Goal: Task Accomplishment & Management: Use online tool/utility

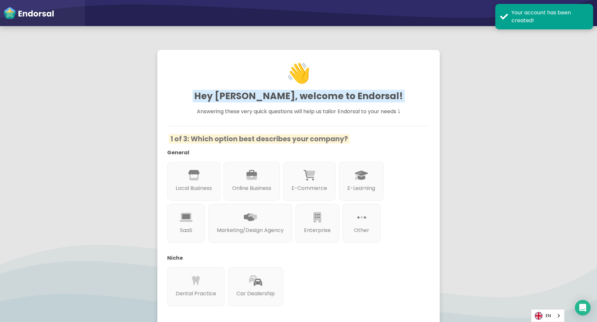
scroll to position [69, 0]
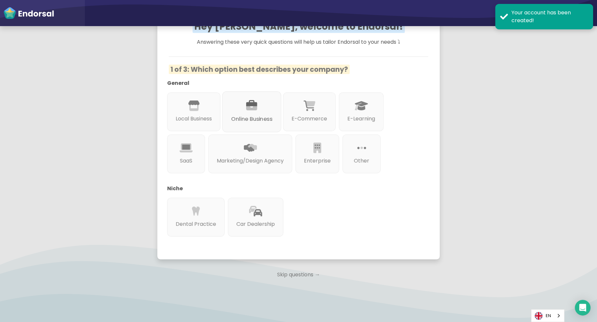
click at [249, 108] on icon at bounding box center [251, 105] width 11 height 11
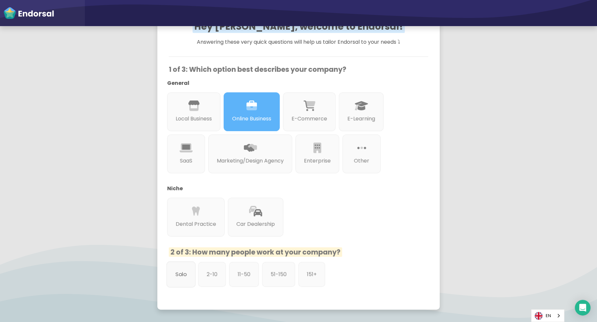
click at [186, 275] on p "Solo" at bounding box center [180, 274] width 11 height 8
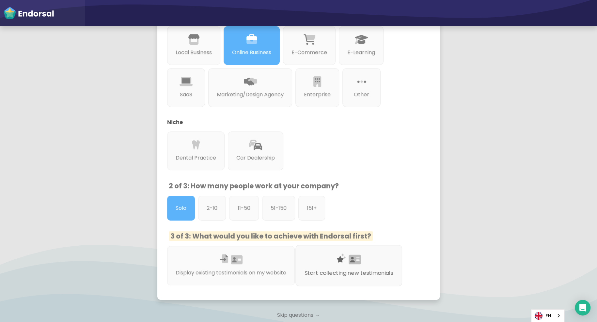
scroll to position [157, 0]
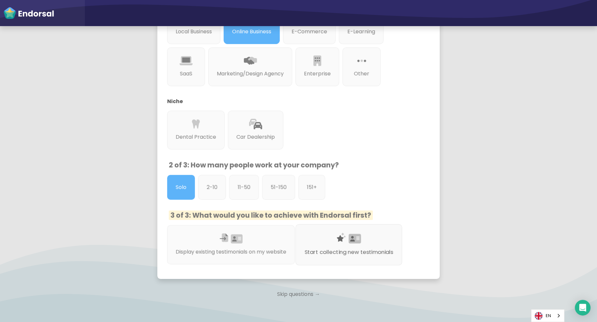
click at [345, 240] on icon at bounding box center [341, 237] width 9 height 9
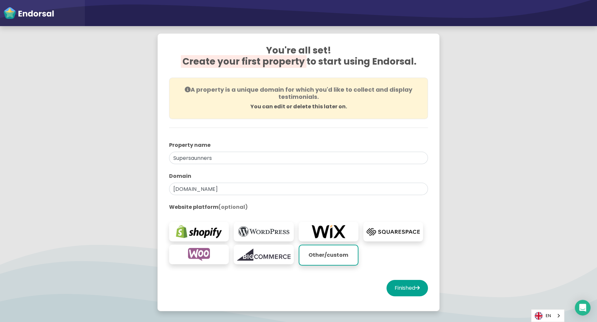
scroll to position [17, 0]
drag, startPoint x: 240, startPoint y: 189, endPoint x: 160, endPoint y: 186, distance: 80.3
click at [160, 186] on div "You're all set! Create your first property to start using Endorsal. A property …" at bounding box center [298, 172] width 282 height 278
click at [172, 187] on input "[DOMAIN_NAME]" at bounding box center [298, 188] width 259 height 12
type input "[URL][DOMAIN_NAME]"
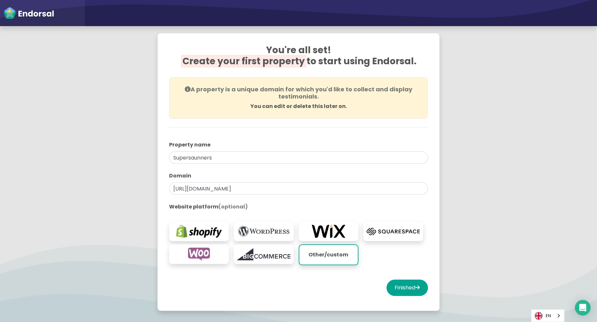
click at [410, 230] on img at bounding box center [392, 231] width 53 height 13
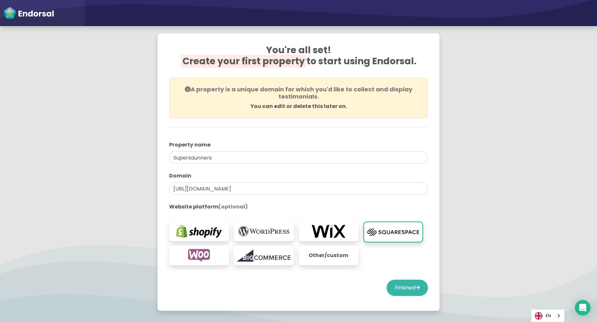
click at [410, 288] on button "Finished" at bounding box center [406, 288] width 41 height 16
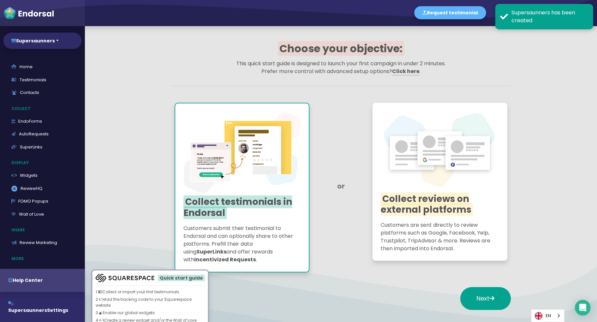
scroll to position [44, 0]
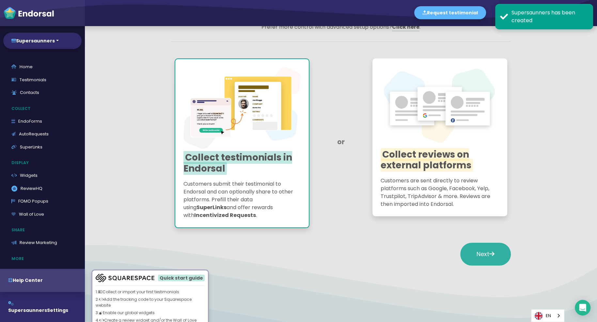
click at [468, 257] on button "Next" at bounding box center [485, 254] width 51 height 23
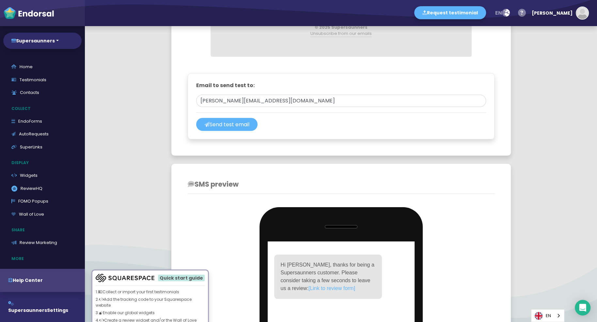
scroll to position [515, 0]
